Goal: Find specific page/section: Find specific page/section

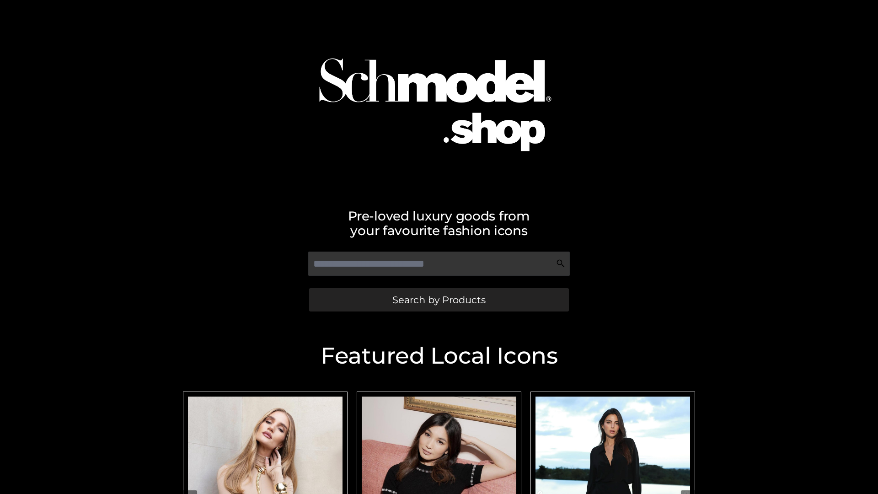
click at [438, 299] on span "Search by Products" at bounding box center [438, 300] width 93 height 10
